Goal: Navigation & Orientation: Find specific page/section

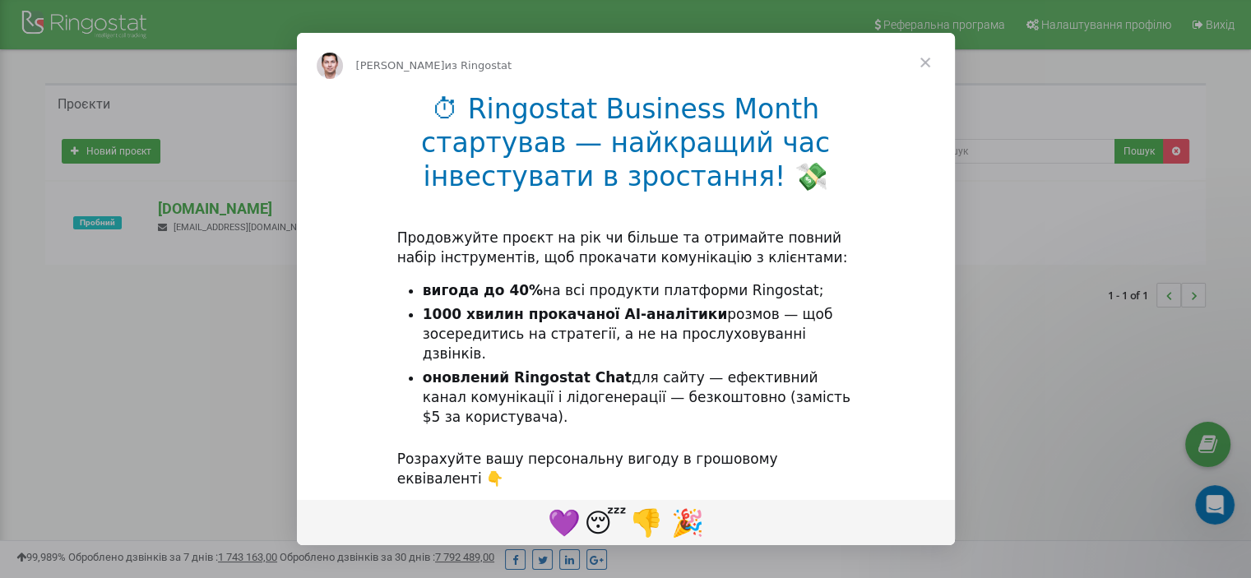
click at [924, 62] on span "Закрыть" at bounding box center [924, 62] width 59 height 59
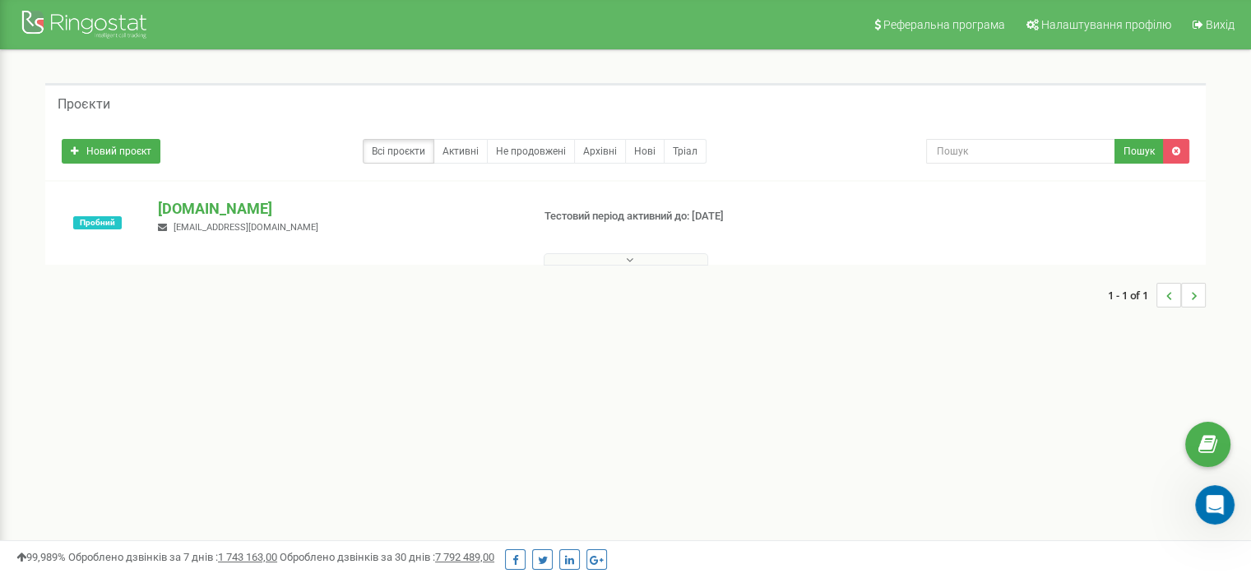
click at [634, 259] on button at bounding box center [626, 259] width 164 height 12
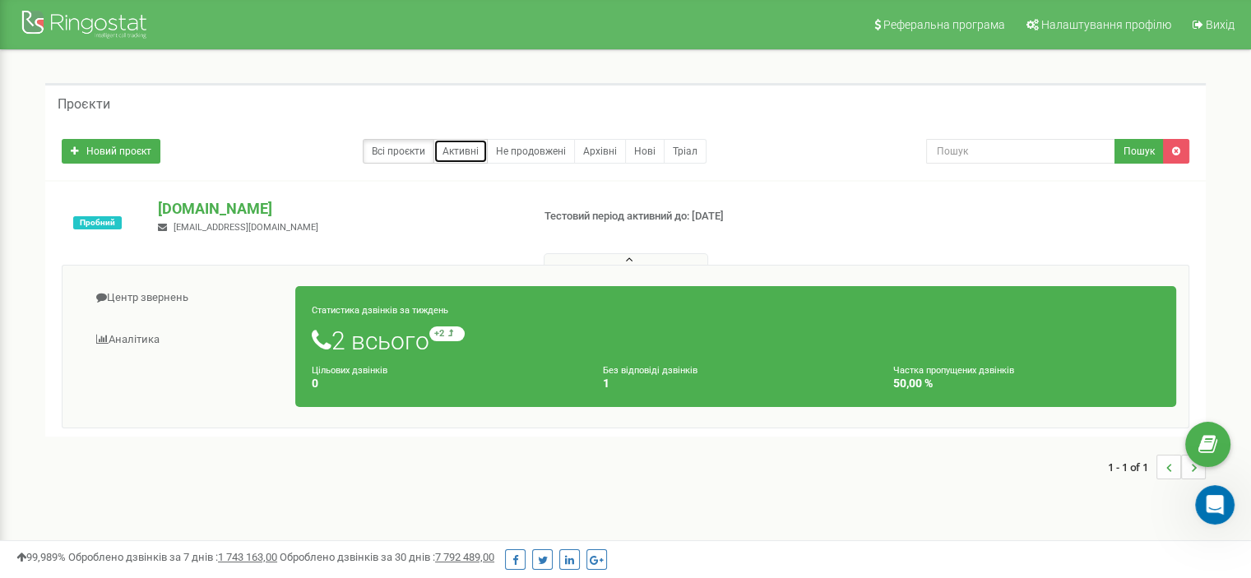
click at [456, 148] on link "Активні" at bounding box center [460, 151] width 54 height 25
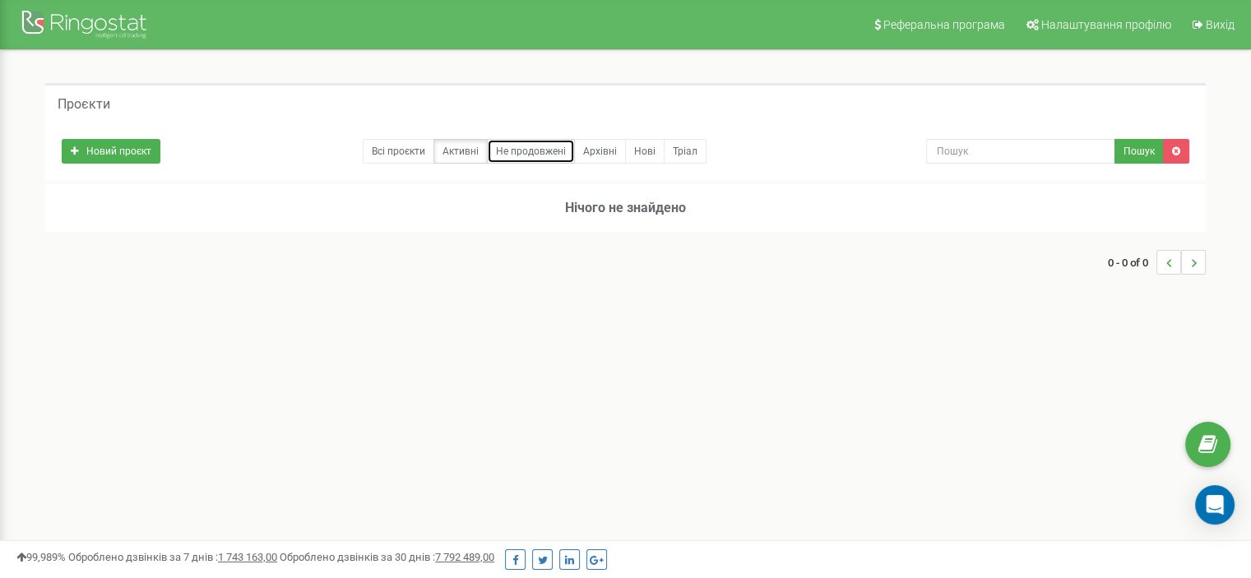
click at [527, 155] on link "Не продовжені" at bounding box center [531, 151] width 88 height 25
click at [609, 152] on link "Архівні" at bounding box center [600, 151] width 52 height 25
click at [390, 157] on link "Всі проєкти" at bounding box center [399, 151] width 72 height 25
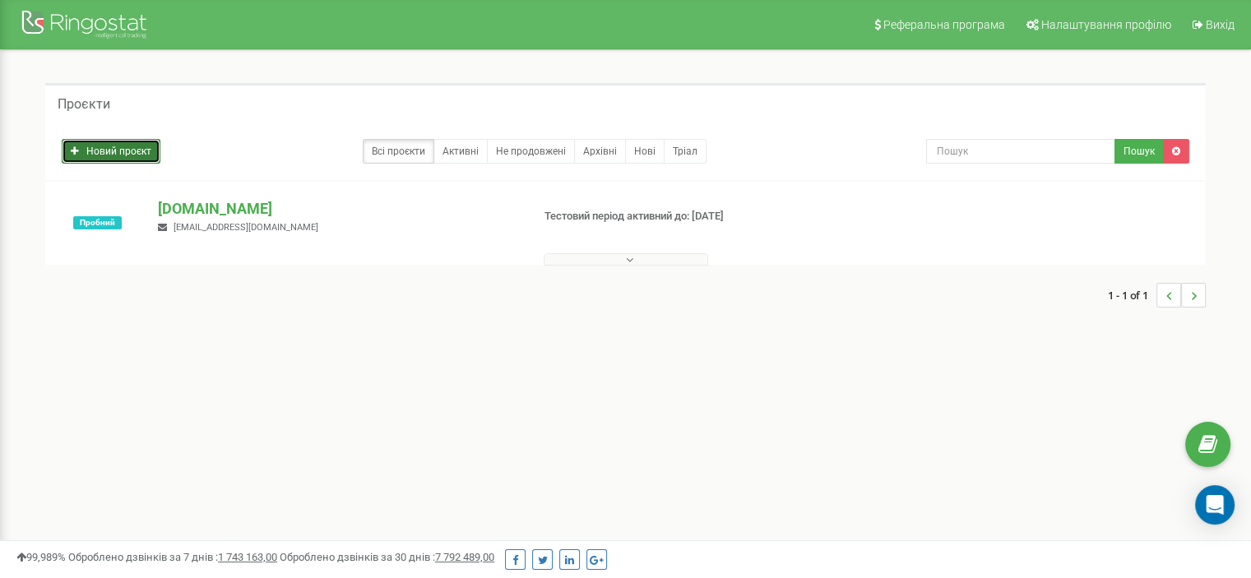
click at [125, 155] on link "Новий проєкт" at bounding box center [111, 151] width 99 height 25
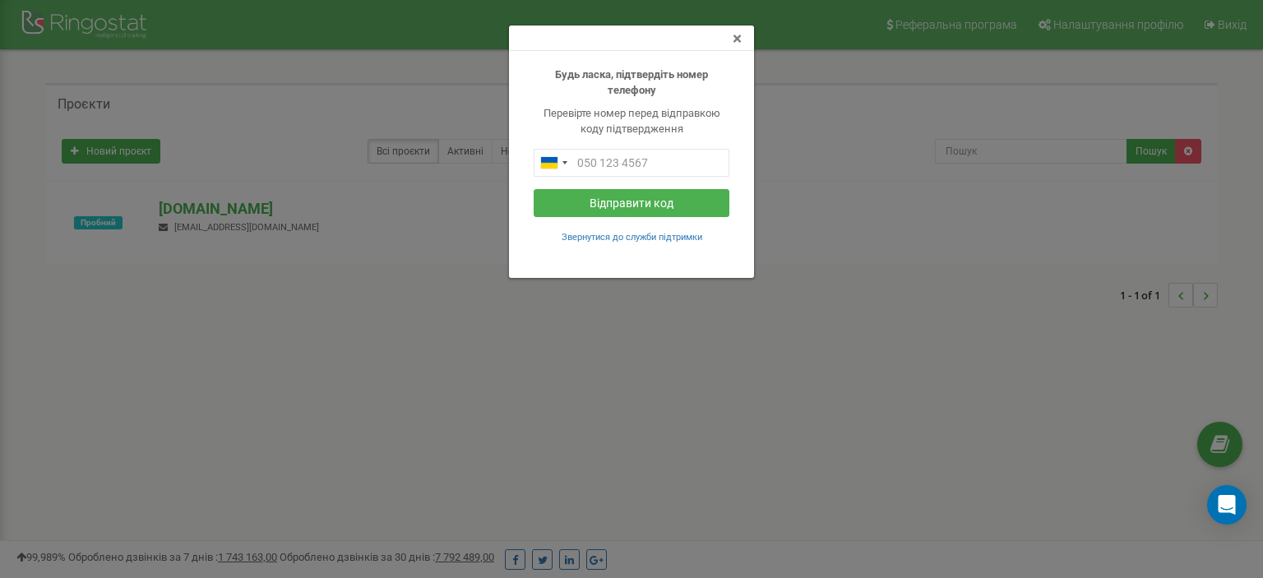
click at [733, 38] on span "×" at bounding box center [737, 39] width 9 height 20
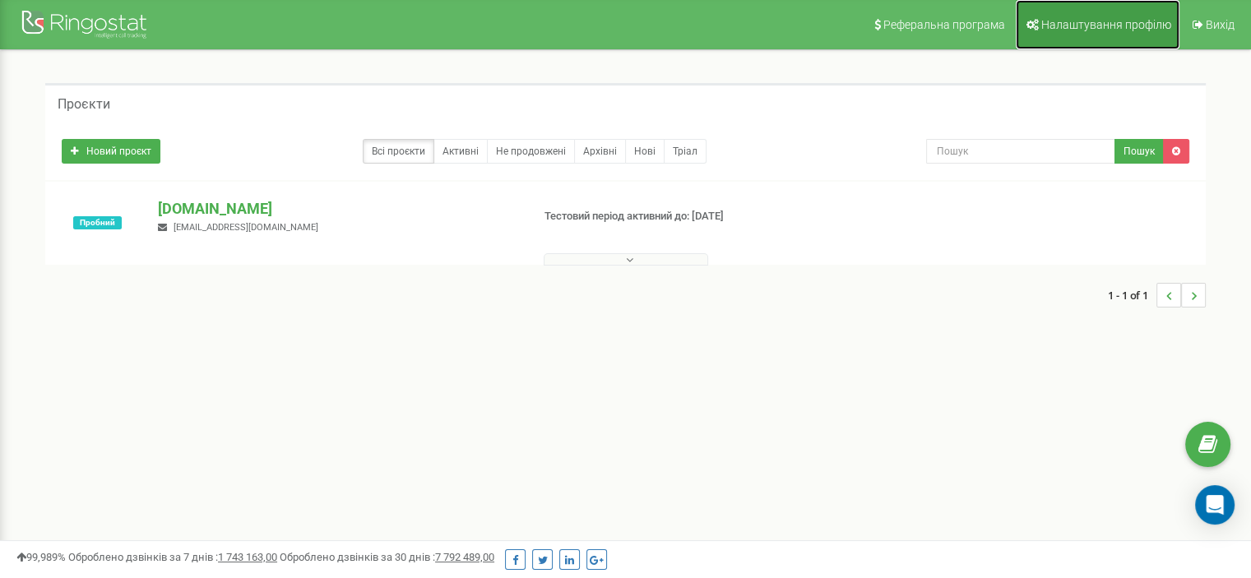
click at [1104, 28] on span "Налаштування профілю" at bounding box center [1106, 24] width 130 height 13
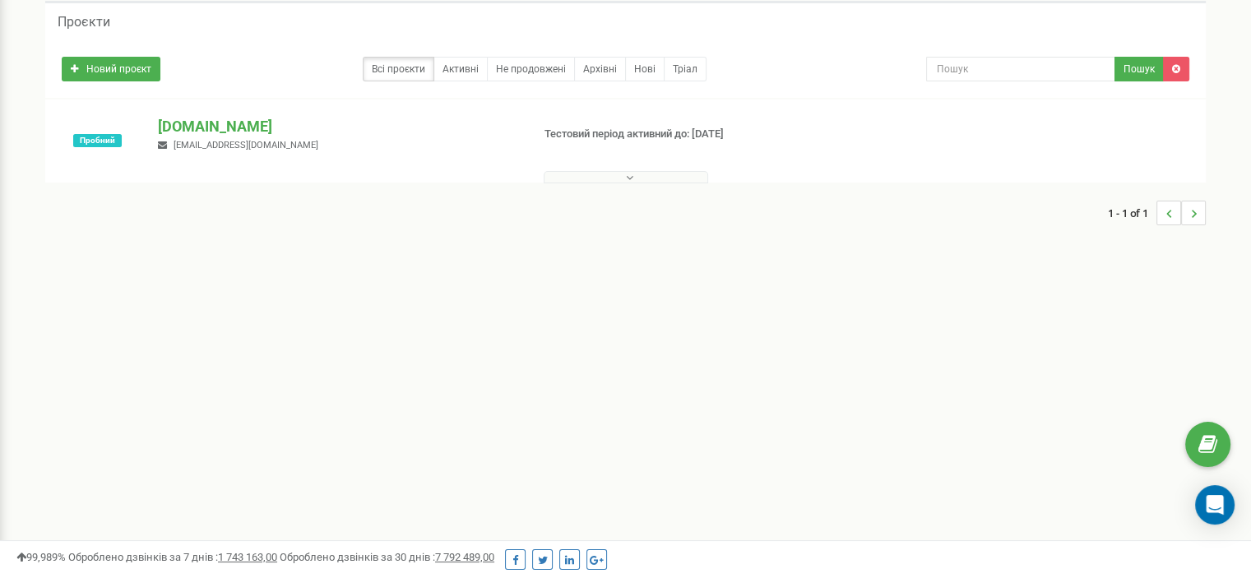
scroll to position [247, 0]
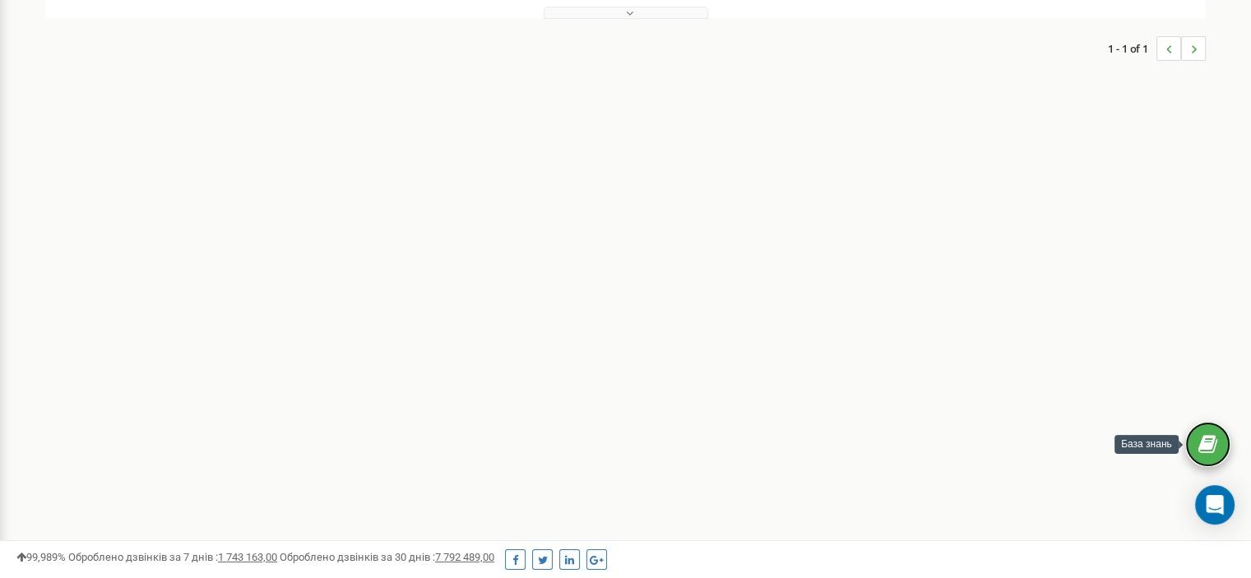
click at [1211, 442] on icon at bounding box center [1207, 445] width 19 height 25
